Goal: Task Accomplishment & Management: Use online tool/utility

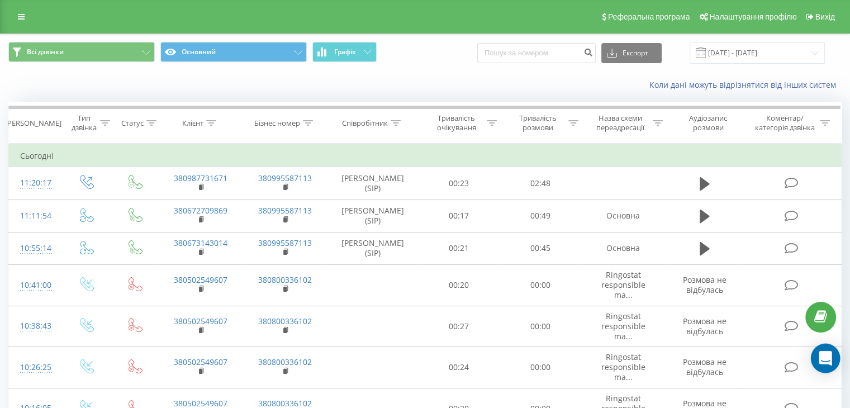
click at [828, 356] on icon "Open Intercom Messenger" at bounding box center [825, 358] width 13 height 15
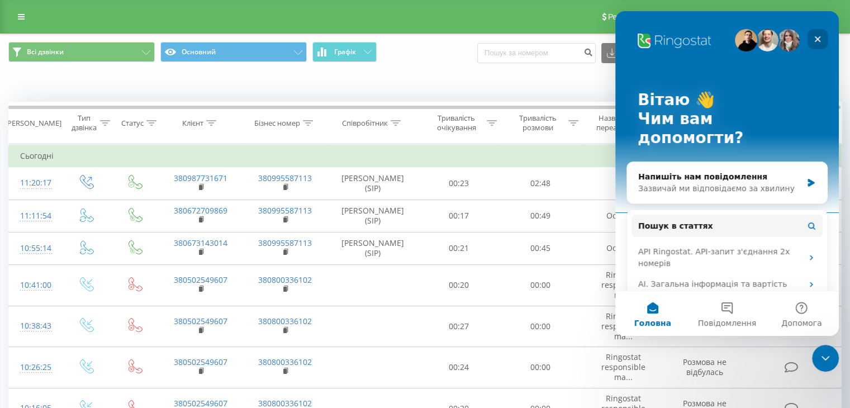
click at [814, 32] on div "Закрити" at bounding box center [817, 39] width 20 height 20
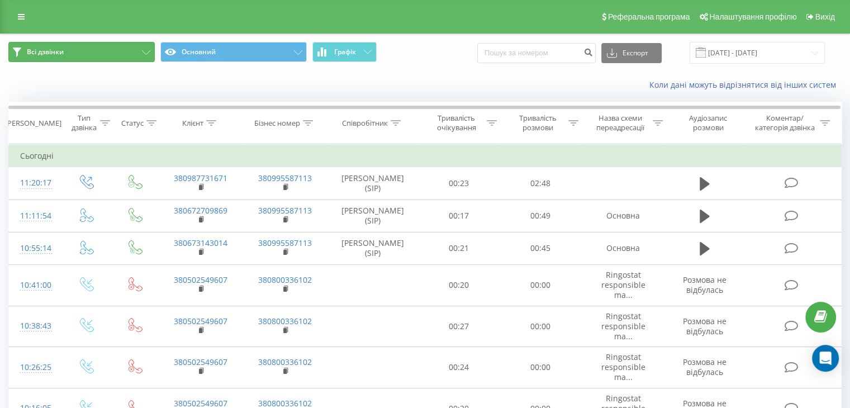
click at [92, 51] on button "Всі дзвінки" at bounding box center [81, 52] width 146 height 20
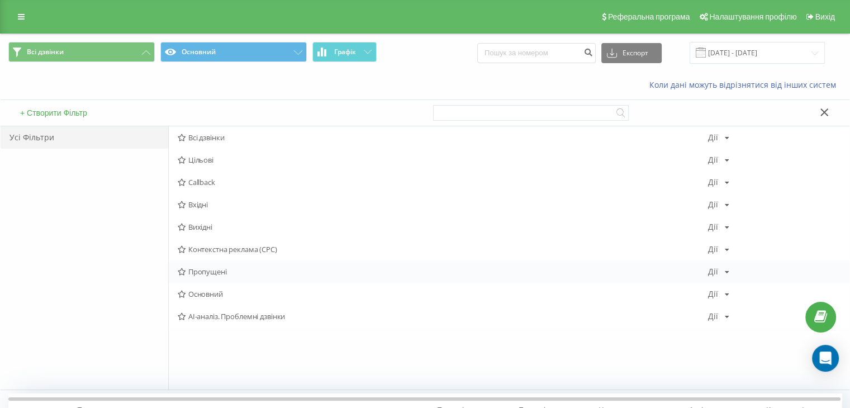
click at [218, 270] on span "Пропущені" at bounding box center [443, 272] width 530 height 8
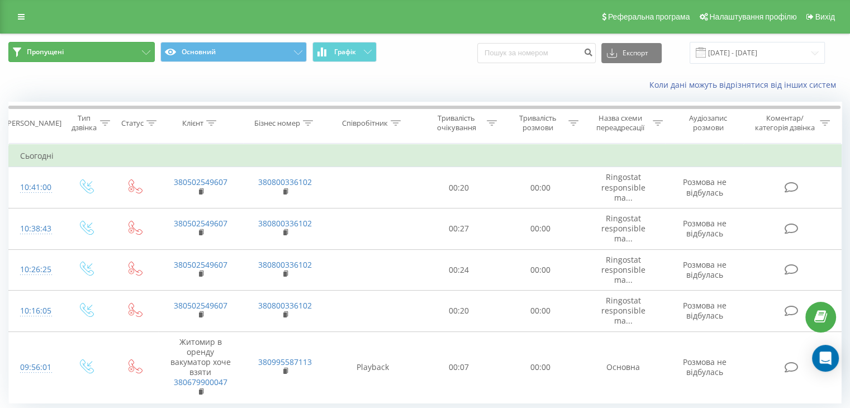
click at [151, 50] on button "Пропущені" at bounding box center [81, 52] width 146 height 20
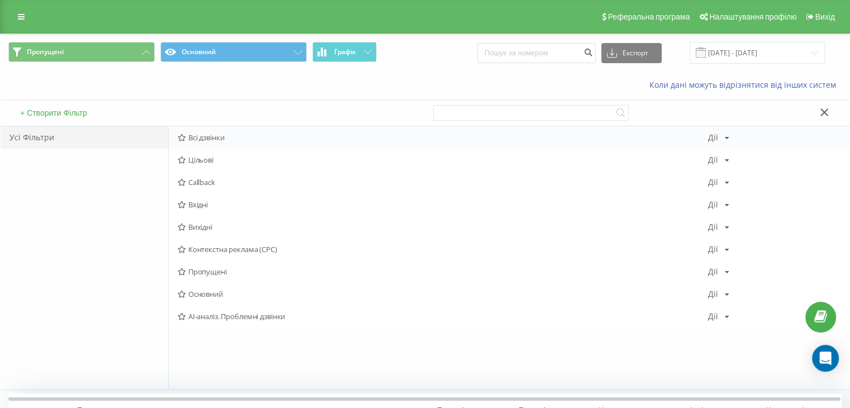
click at [228, 137] on span "Всі дзвінки" at bounding box center [443, 138] width 530 height 8
